Goal: Task Accomplishment & Management: Manage account settings

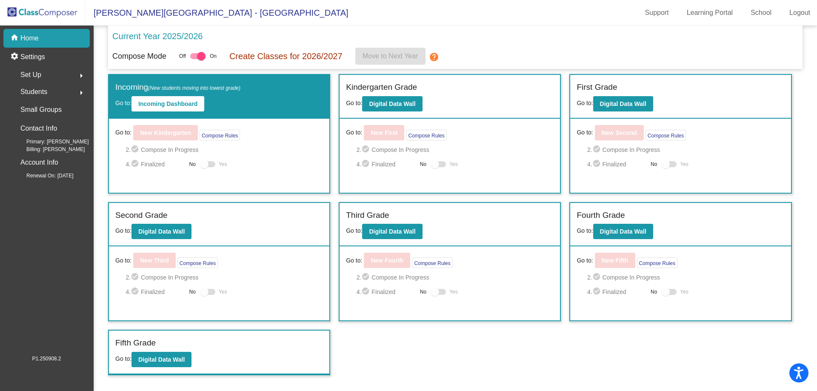
click at [54, 79] on div "Set Up arrow_right" at bounding box center [49, 74] width 81 height 17
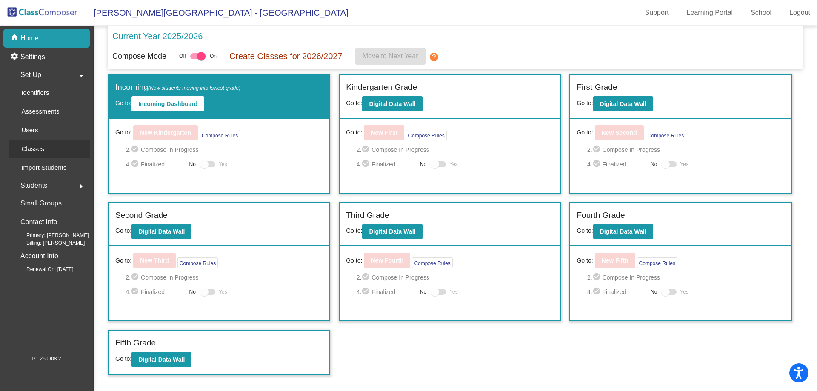
click at [47, 148] on div "Classes" at bounding box center [30, 149] width 43 height 19
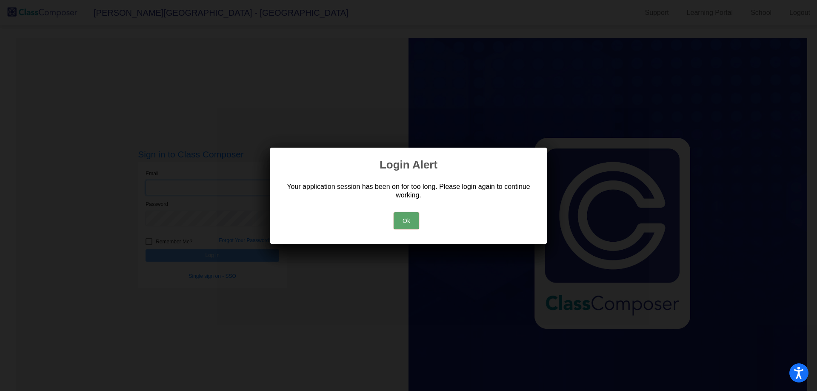
type input "[EMAIL_ADDRESS][DOMAIN_NAME]"
click at [418, 223] on button "Ok" at bounding box center [407, 220] width 26 height 17
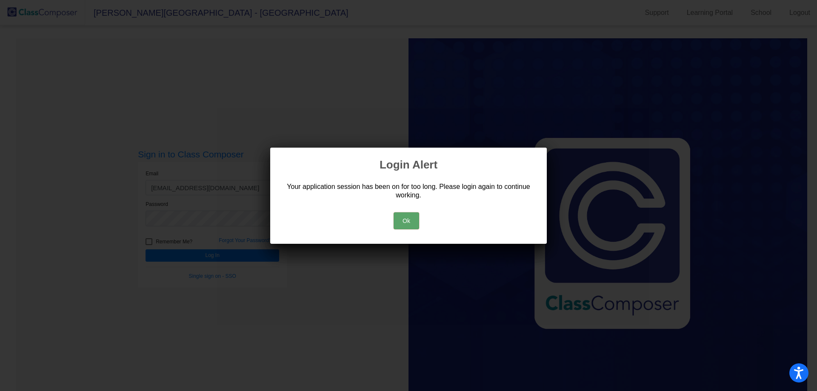
click at [405, 220] on button "Ok" at bounding box center [407, 220] width 26 height 17
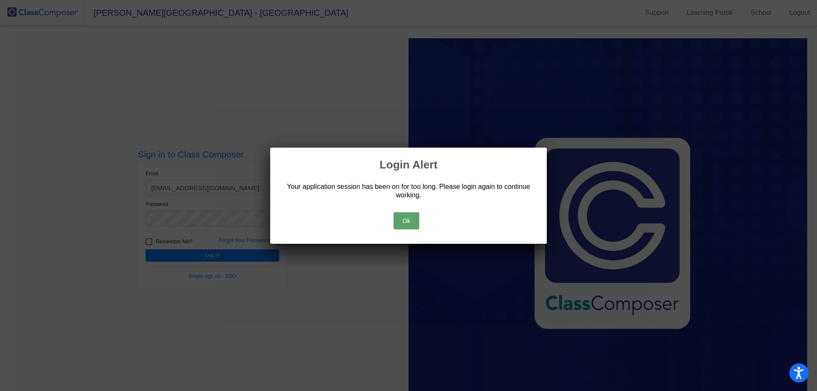
drag, startPoint x: 385, startPoint y: 226, endPoint x: 411, endPoint y: 225, distance: 25.6
click at [386, 226] on div "Ok" at bounding box center [408, 219] width 256 height 30
click at [411, 225] on button "Ok" at bounding box center [407, 220] width 26 height 17
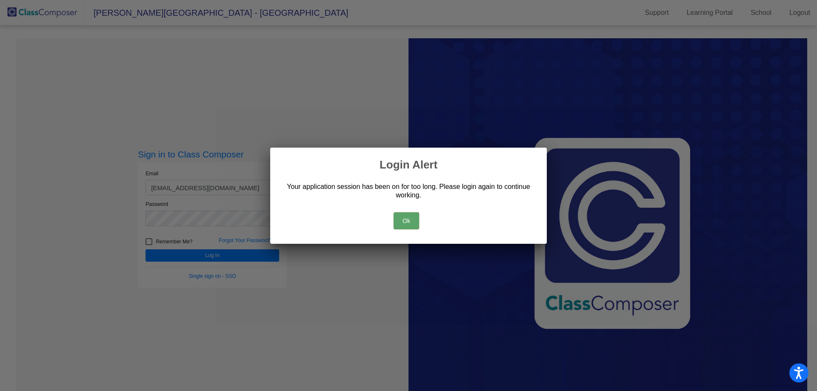
click at [406, 218] on button "Ok" at bounding box center [407, 220] width 26 height 17
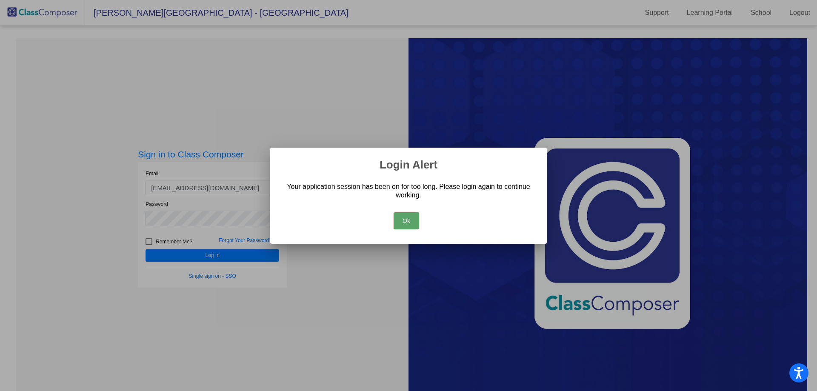
click at [407, 218] on button "Ok" at bounding box center [407, 220] width 26 height 17
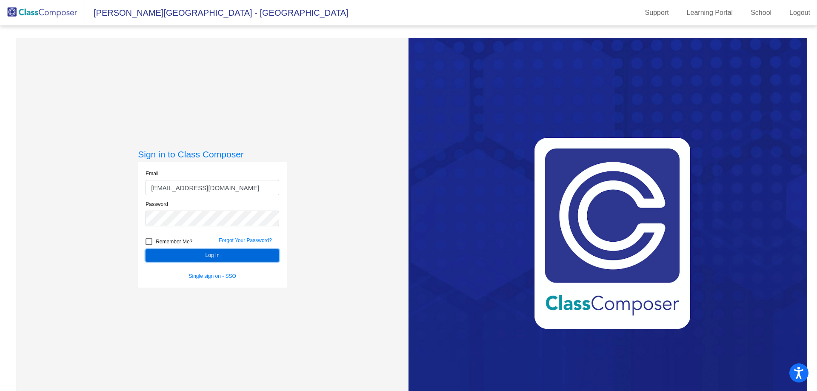
click at [260, 259] on button "Log In" at bounding box center [213, 255] width 134 height 12
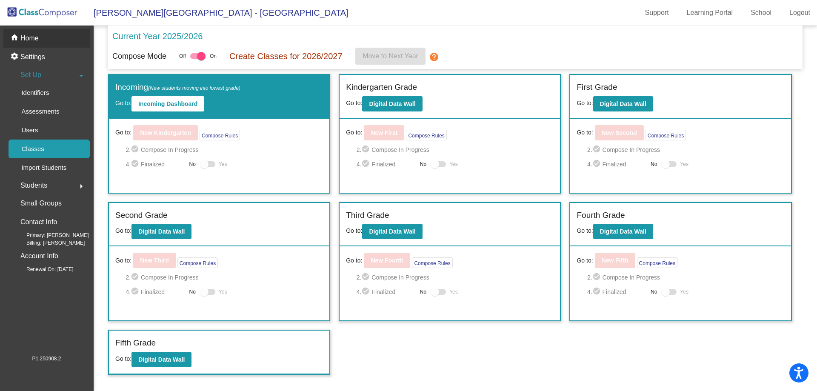
click at [70, 43] on div "home Home" at bounding box center [46, 38] width 86 height 19
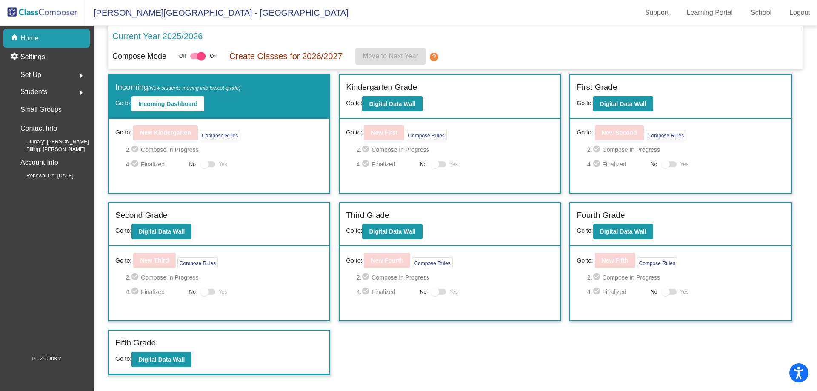
click at [53, 76] on div "Set Up arrow_right" at bounding box center [49, 74] width 81 height 17
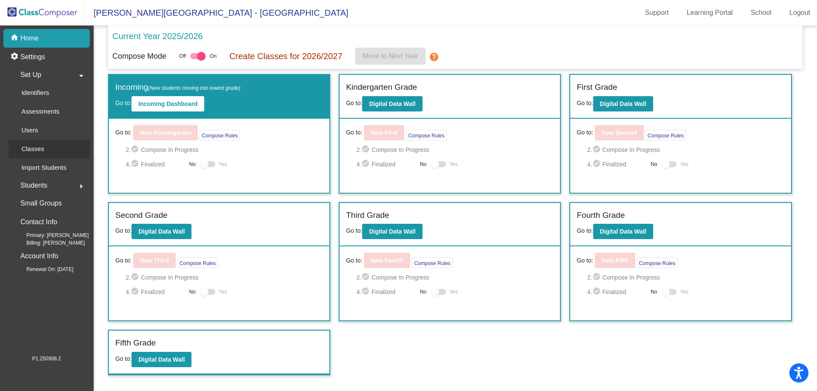
click at [49, 147] on div "Classes" at bounding box center [30, 149] width 43 height 19
